Goal: Task Accomplishment & Management: Use online tool/utility

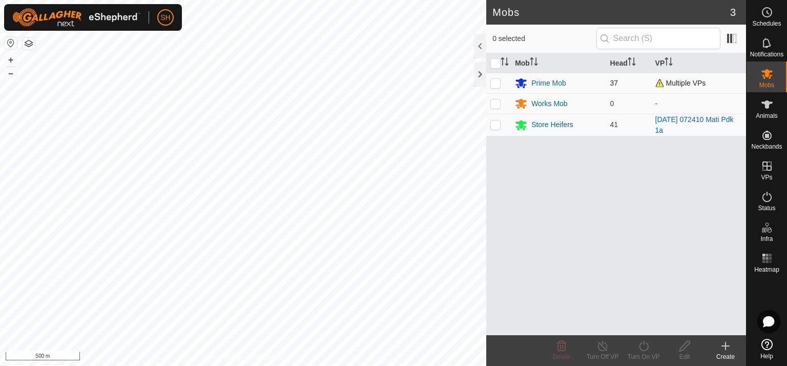
click at [497, 83] on p-checkbox at bounding box center [496, 83] width 10 height 8
checkbox input "true"
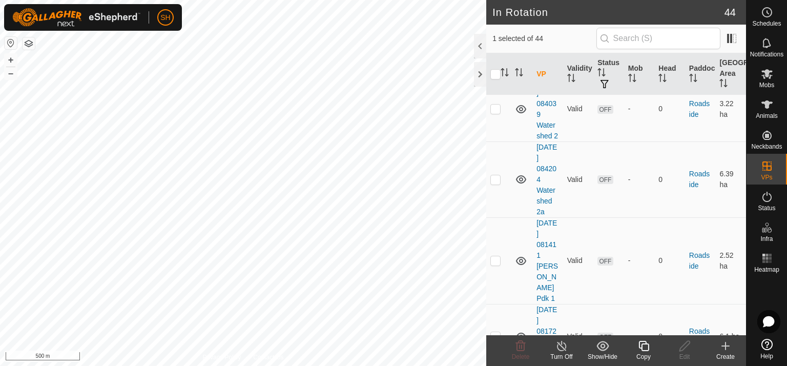
scroll to position [1763, 0]
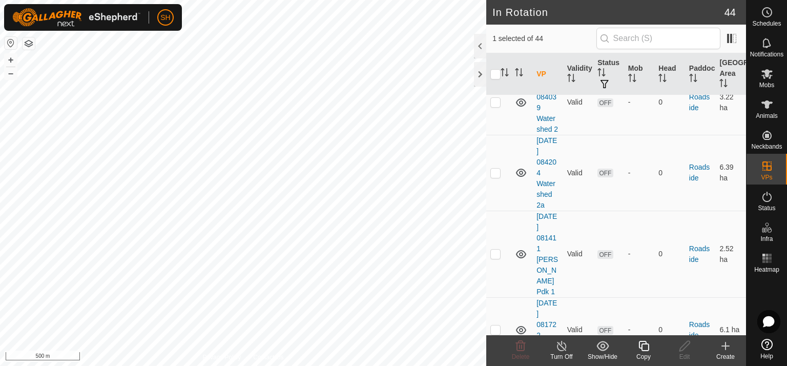
click at [746, 331] on div "Schedules Notifications Mobs Animals Neckbands VPs Status Infra Heatmap Help" at bounding box center [766, 183] width 41 height 366
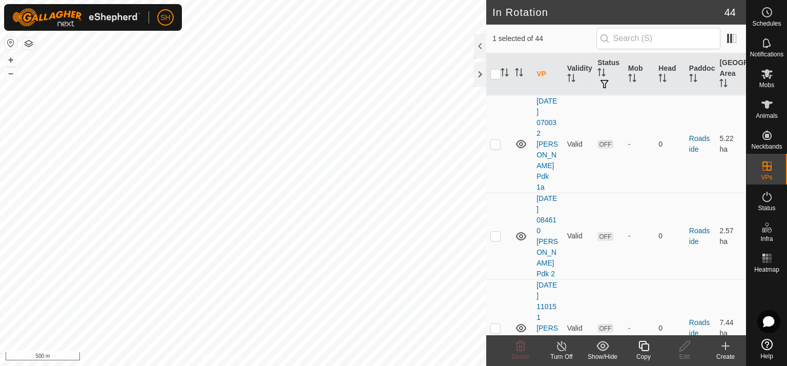
scroll to position [2170, 0]
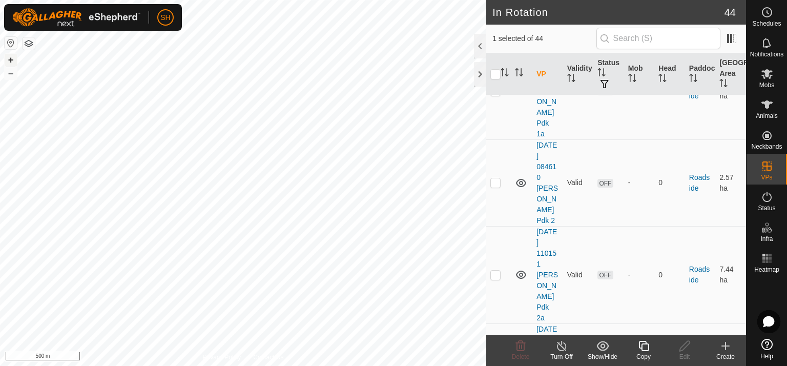
click at [8, 57] on button "+" at bounding box center [11, 60] width 12 height 12
checkbox input "true"
checkbox input "false"
click at [772, 73] on icon at bounding box center [767, 74] width 12 height 12
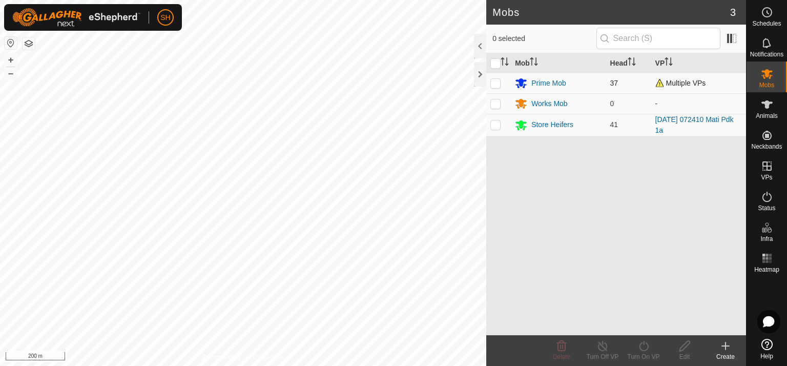
click at [497, 80] on p-checkbox at bounding box center [496, 83] width 10 height 8
checkbox input "true"
click at [646, 345] on icon at bounding box center [644, 346] width 13 height 12
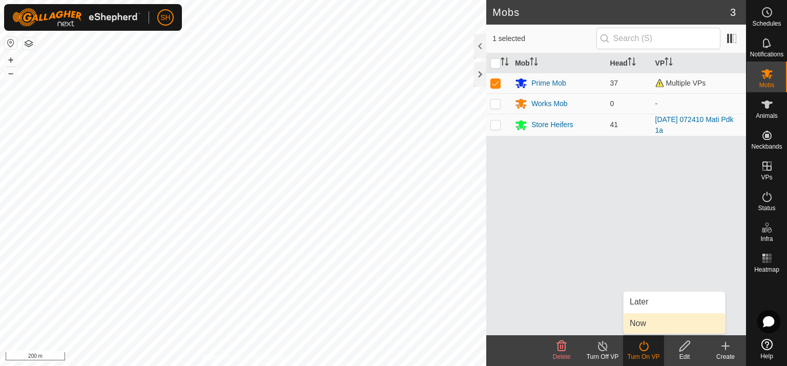
click at [664, 323] on link "Now" at bounding box center [674, 323] width 101 height 21
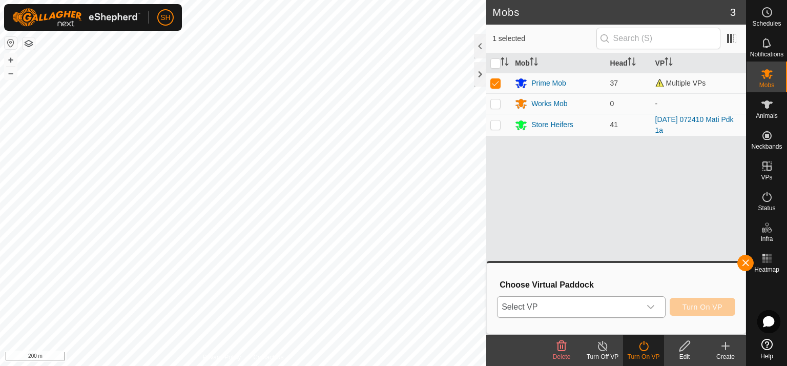
click at [654, 306] on icon "dropdown trigger" at bounding box center [651, 307] width 8 height 8
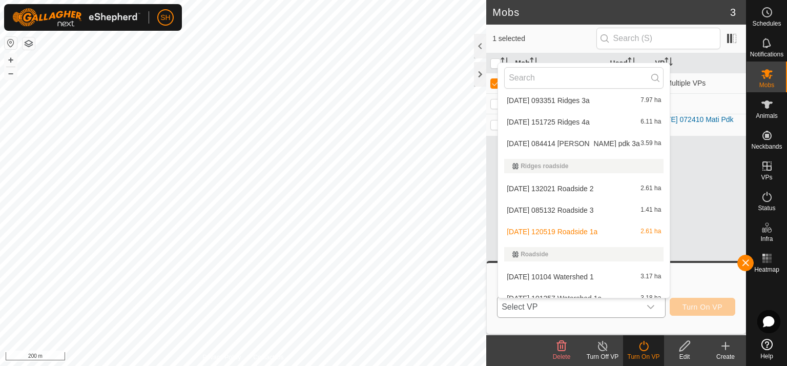
scroll to position [542, 0]
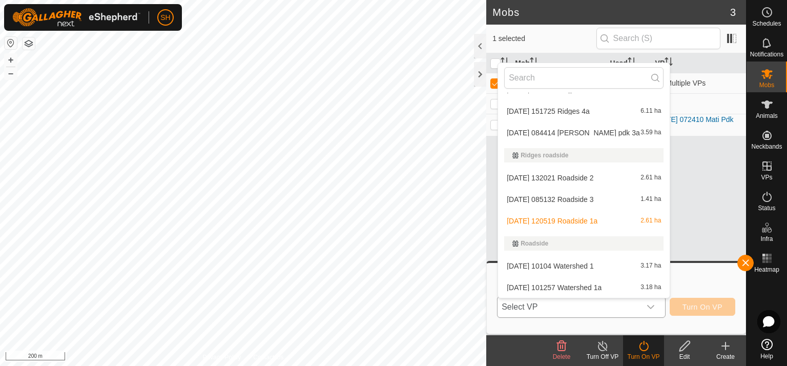
click at [581, 174] on li "[DATE] 132021 Roadside 2 2.61 ha" at bounding box center [584, 178] width 172 height 21
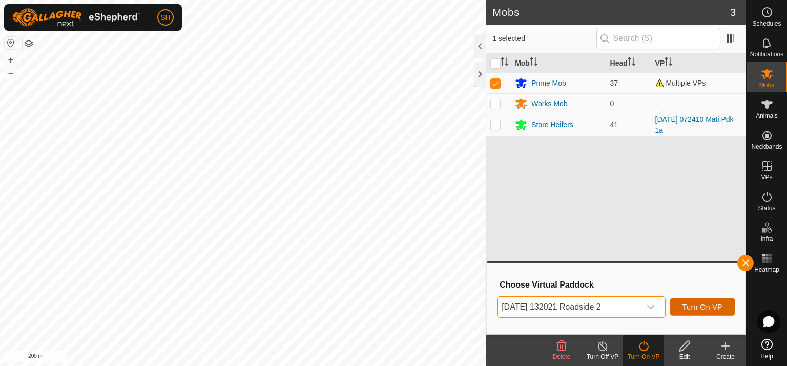
click at [704, 310] on span "Turn On VP" at bounding box center [703, 307] width 40 height 8
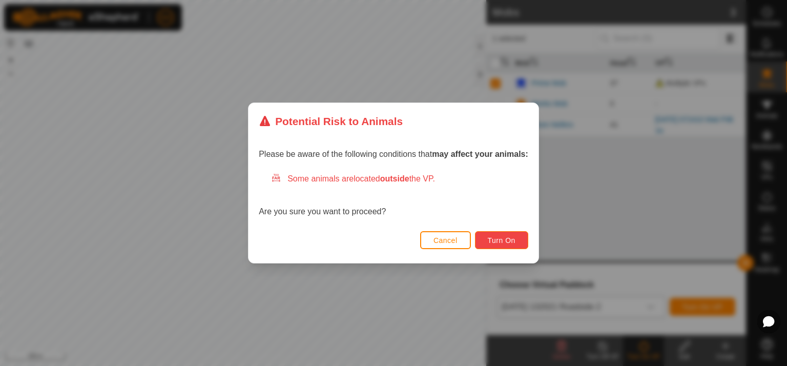
click at [498, 238] on span "Turn On" at bounding box center [502, 240] width 28 height 8
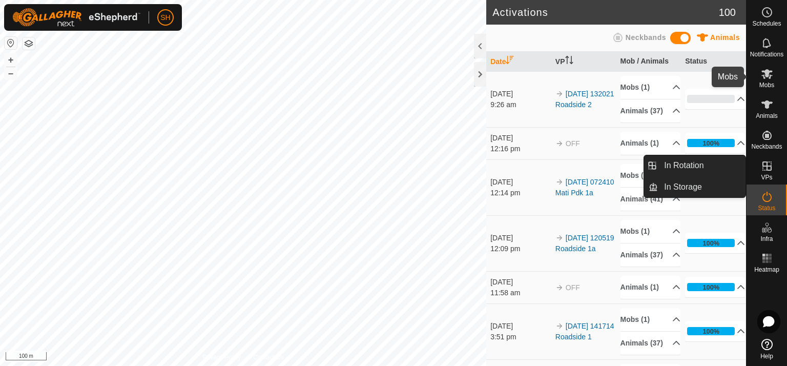
click at [765, 76] on icon at bounding box center [767, 74] width 12 height 12
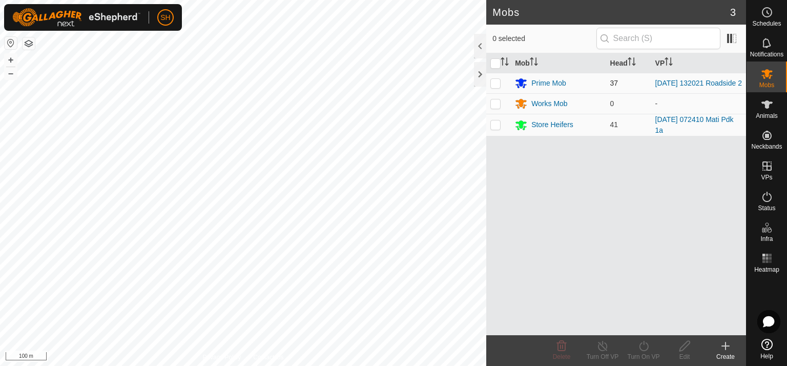
click at [493, 80] on p-checkbox at bounding box center [496, 83] width 10 height 8
checkbox input "true"
click at [602, 343] on icon at bounding box center [602, 346] width 9 height 10
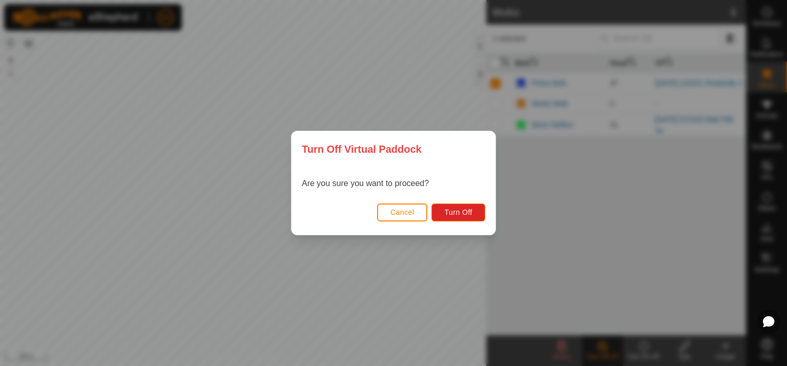
click at [406, 209] on span "Cancel" at bounding box center [403, 212] width 24 height 8
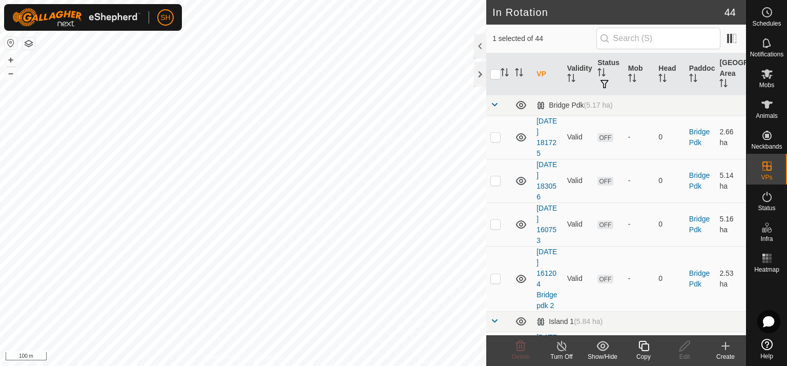
click at [560, 347] on icon at bounding box center [562, 346] width 13 height 12
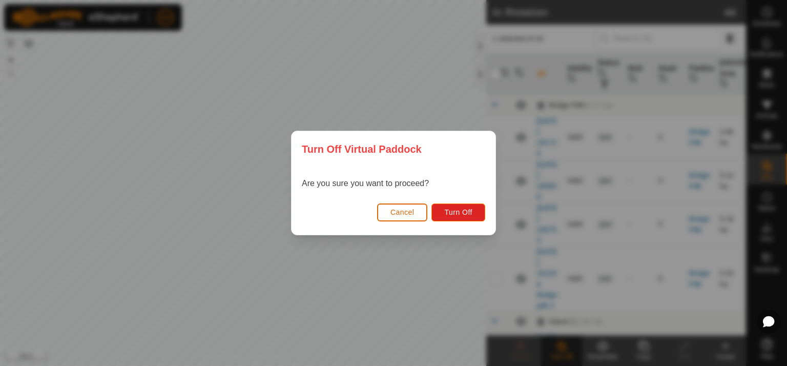
click at [410, 211] on span "Cancel" at bounding box center [403, 212] width 24 height 8
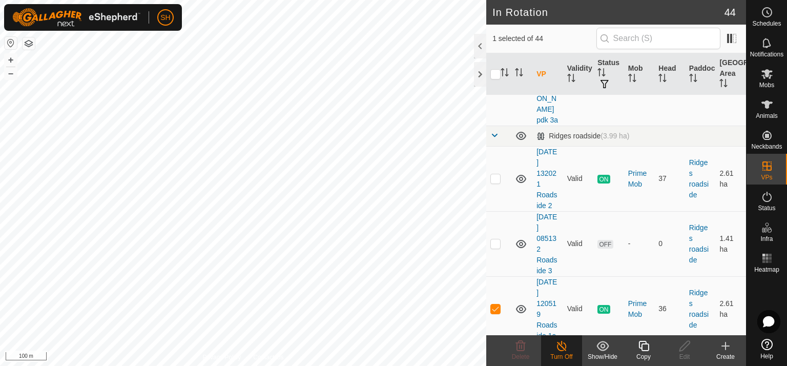
scroll to position [1419, 0]
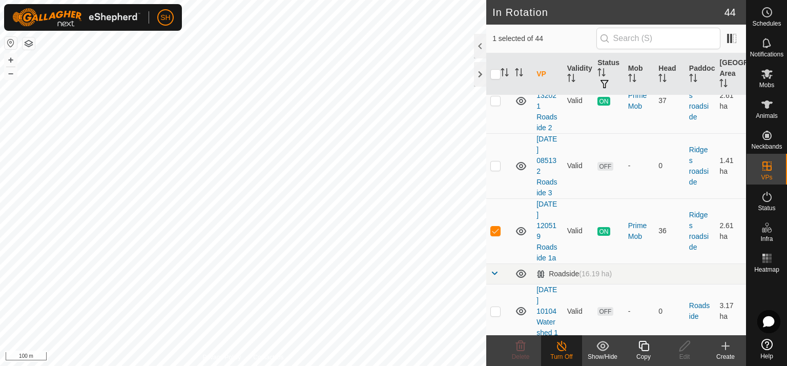
click at [563, 345] on icon at bounding box center [562, 346] width 13 height 12
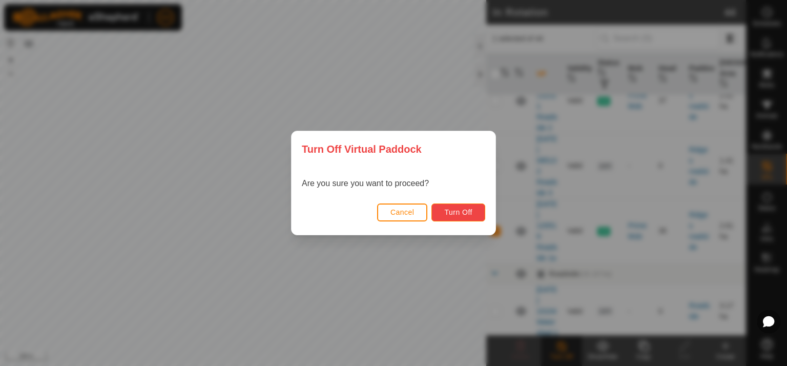
click at [466, 207] on button "Turn Off" at bounding box center [459, 213] width 54 height 18
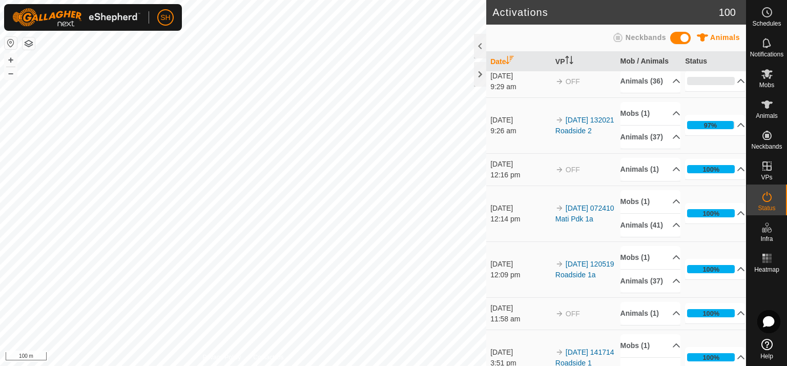
scroll to position [12, 0]
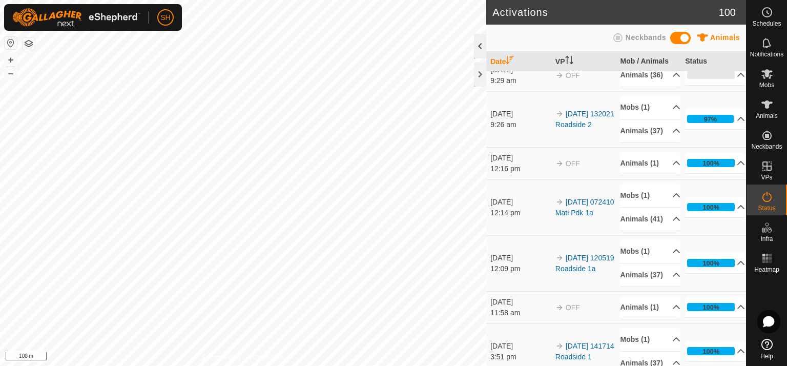
click at [477, 46] on div at bounding box center [480, 46] width 12 height 25
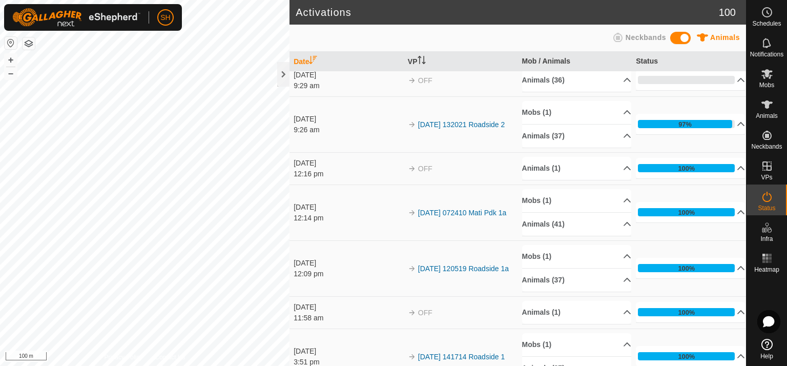
scroll to position [0, 0]
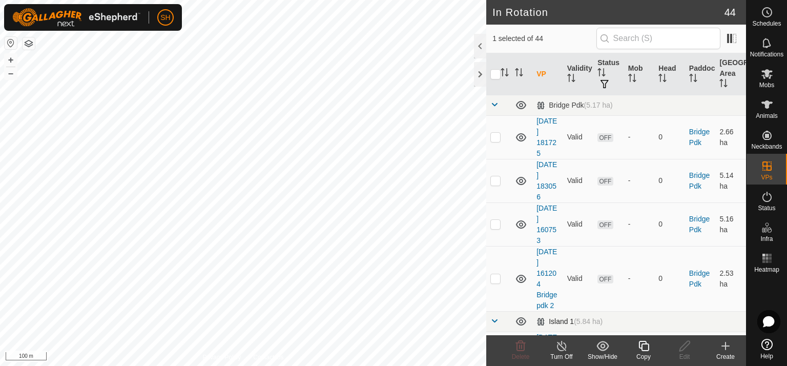
checkbox input "true"
checkbox input "false"
checkbox input "true"
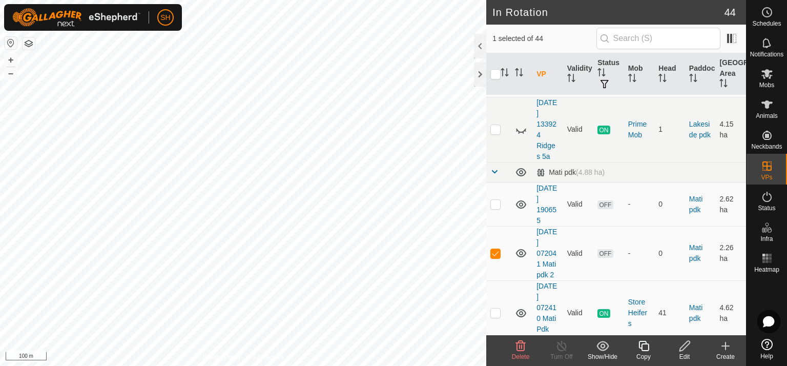
scroll to position [628, 0]
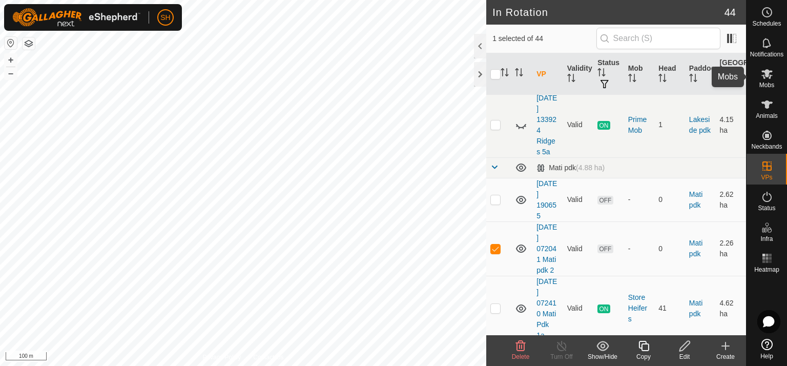
click at [769, 71] on icon at bounding box center [767, 74] width 11 height 10
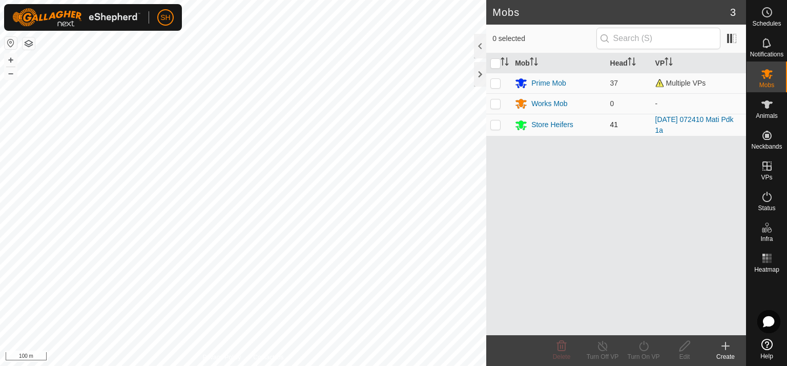
click at [496, 126] on p-checkbox at bounding box center [496, 124] width 10 height 8
checkbox input "true"
click at [646, 344] on icon at bounding box center [644, 346] width 13 height 12
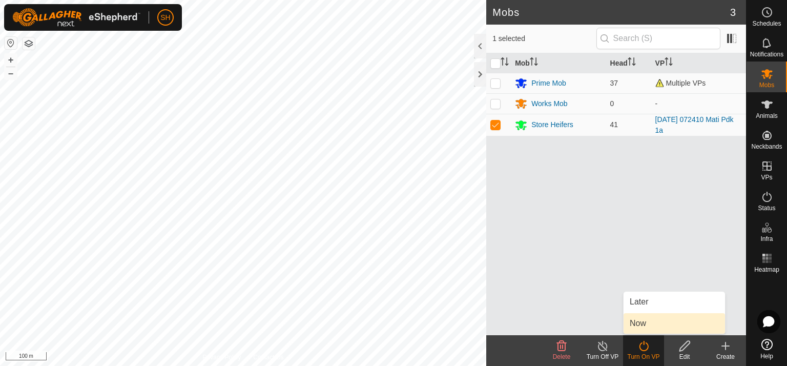
click at [646, 326] on link "Now" at bounding box center [674, 323] width 101 height 21
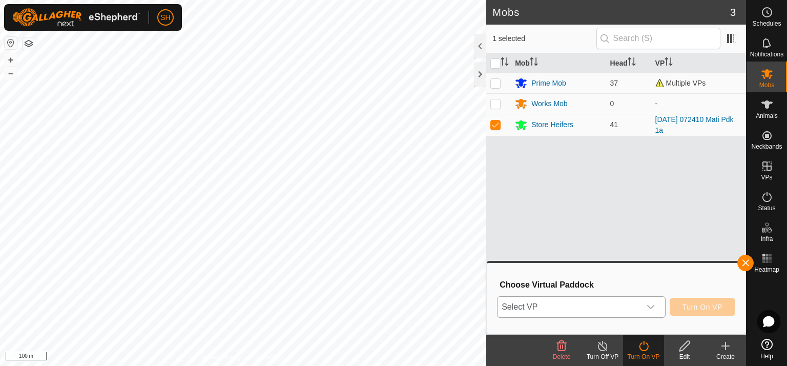
click at [655, 306] on icon "dropdown trigger" at bounding box center [650, 307] width 7 height 4
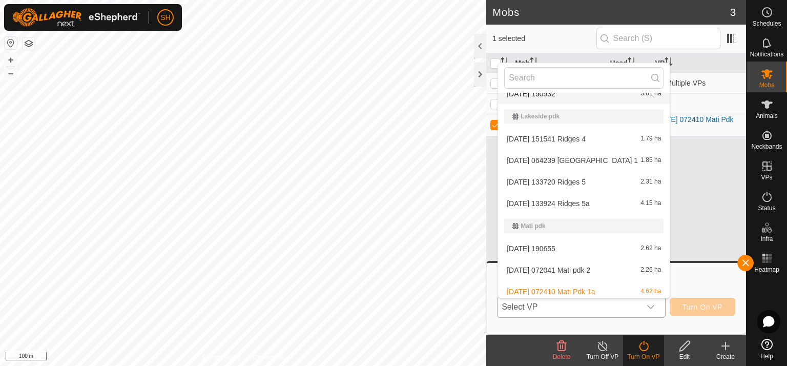
scroll to position [213, 0]
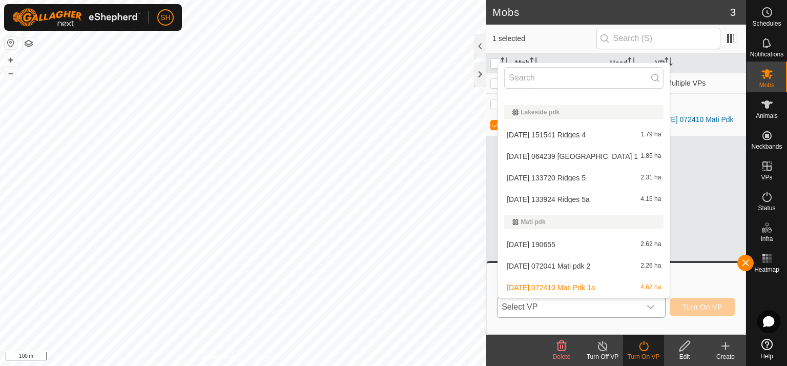
click at [577, 262] on li "[DATE] 072041 Mati pdk 2 2.26 ha" at bounding box center [584, 266] width 172 height 21
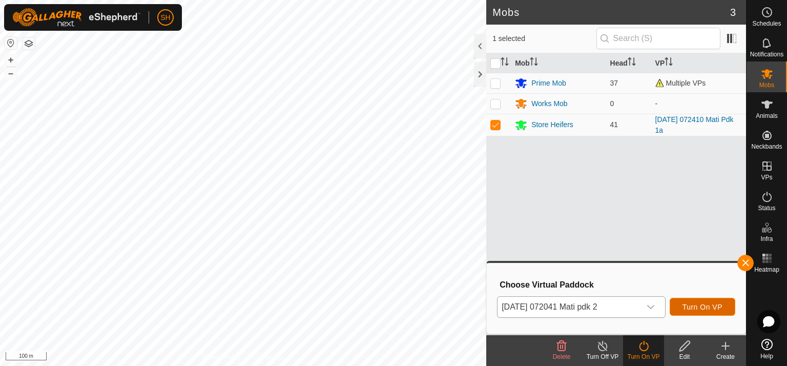
click at [707, 308] on span "Turn On VP" at bounding box center [703, 307] width 40 height 8
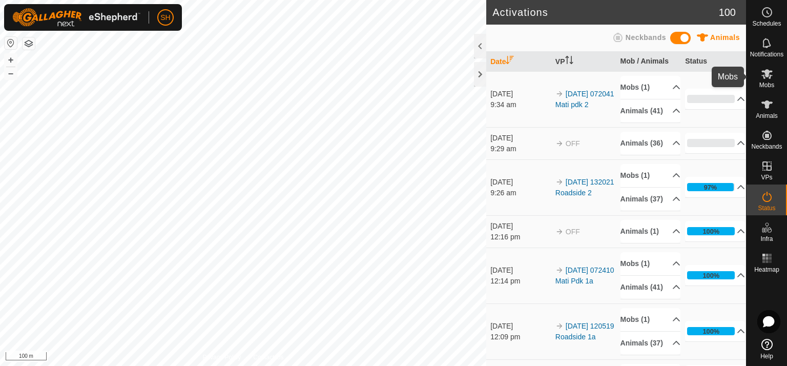
click at [769, 74] on icon at bounding box center [767, 74] width 11 height 10
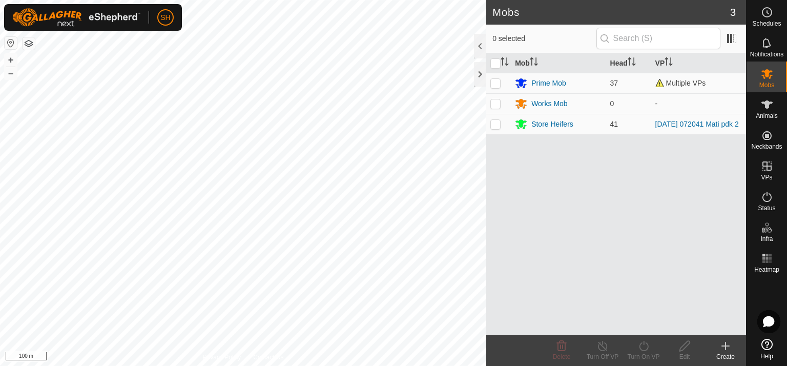
click at [494, 124] on p-checkbox at bounding box center [496, 124] width 10 height 8
checkbox input "true"
click at [603, 345] on icon at bounding box center [603, 346] width 13 height 12
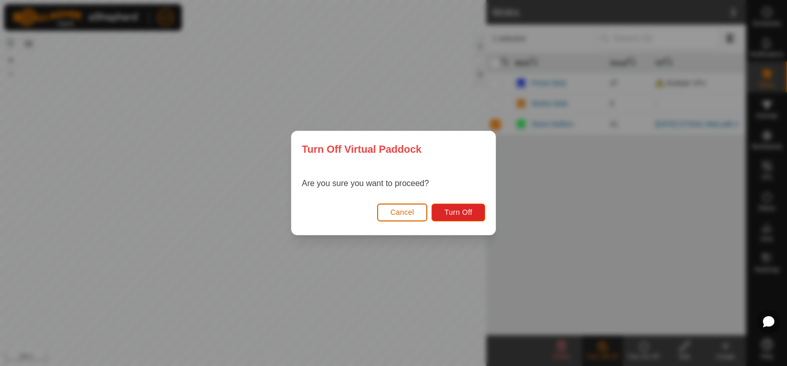
click at [419, 212] on button "Cancel" at bounding box center [402, 213] width 51 height 18
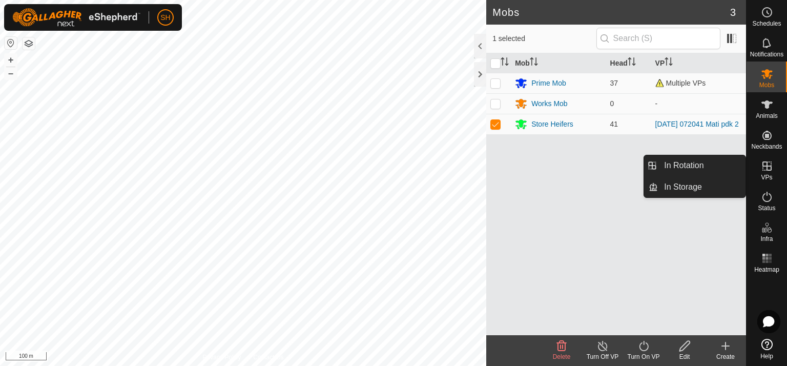
click at [771, 169] on icon at bounding box center [767, 165] width 9 height 9
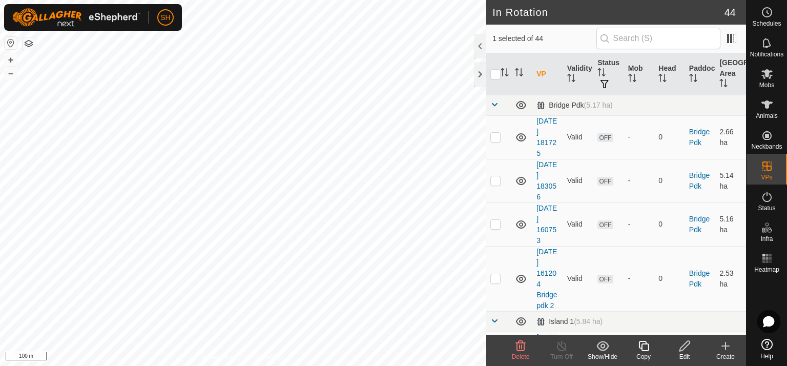
checkbox input "false"
checkbox input "true"
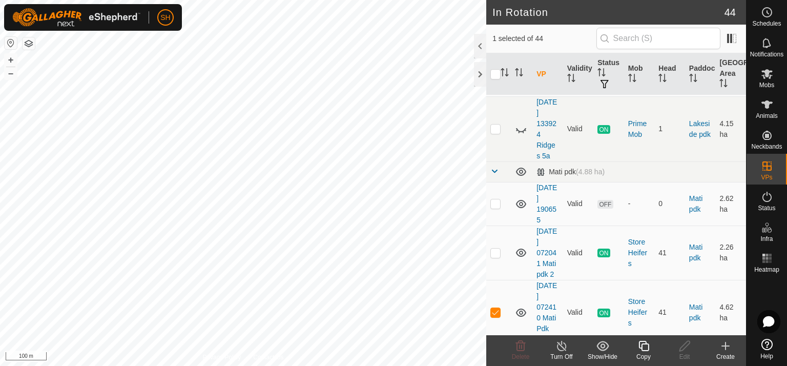
scroll to position [661, 0]
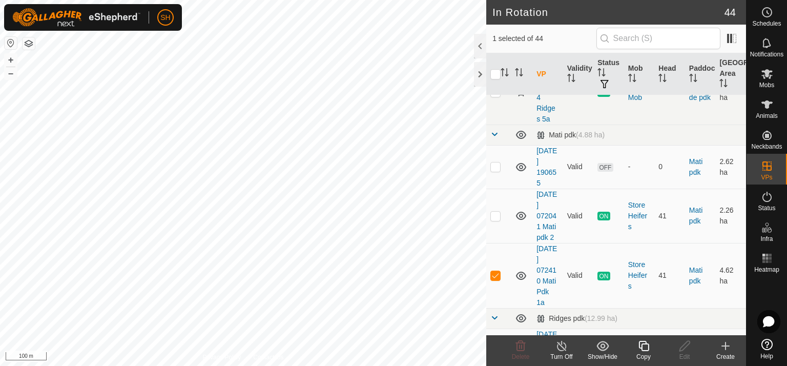
click at [560, 345] on line at bounding box center [562, 346] width 8 height 8
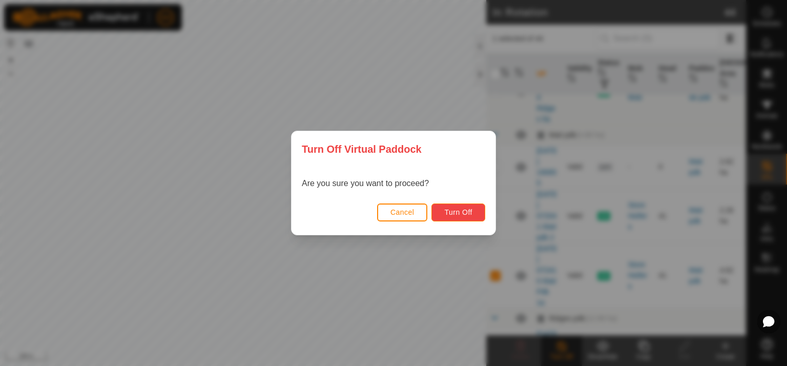
click at [458, 210] on span "Turn Off" at bounding box center [458, 212] width 28 height 8
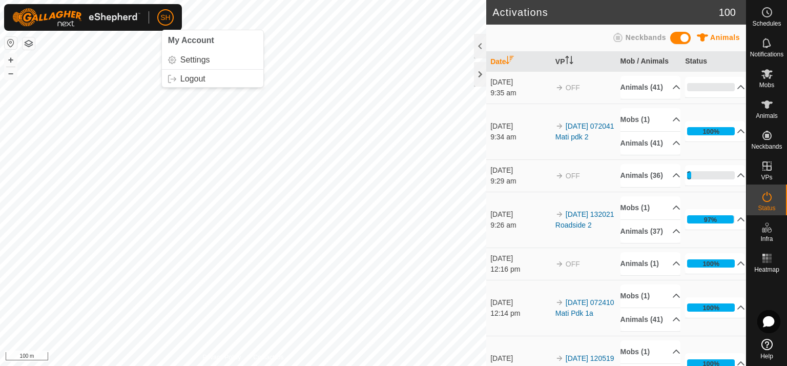
click at [172, 16] on p-avatar "SH" at bounding box center [165, 17] width 16 height 16
click at [184, 79] on link "Logout" at bounding box center [212, 79] width 101 height 16
